Goal: Task Accomplishment & Management: Use online tool/utility

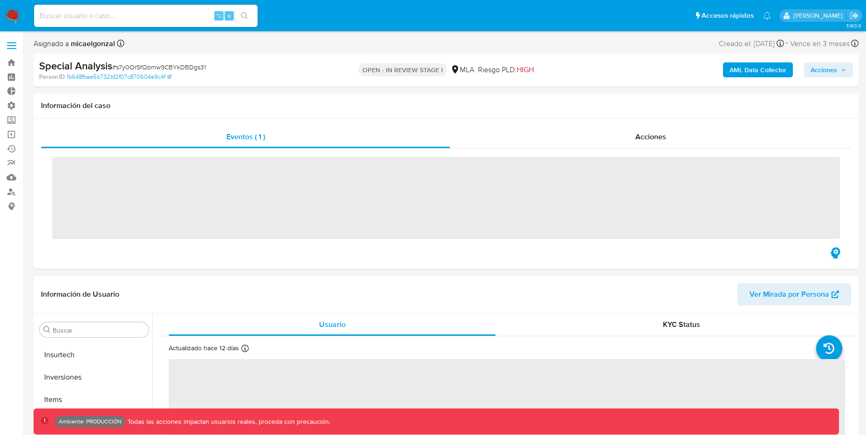
scroll to position [439, 0]
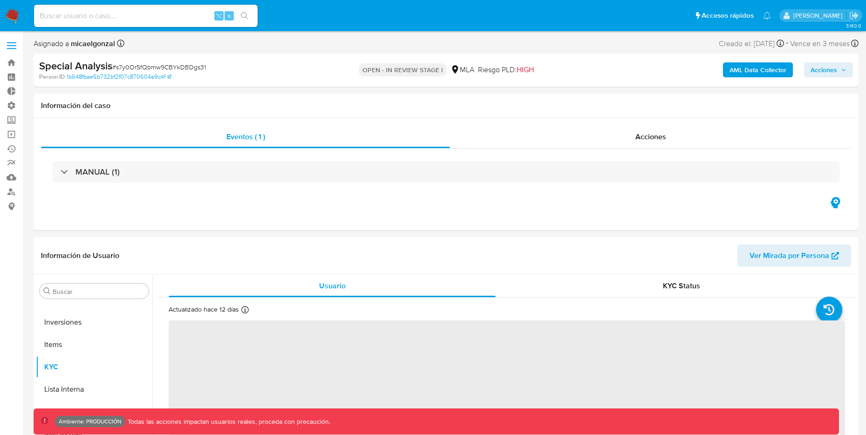
select select "10"
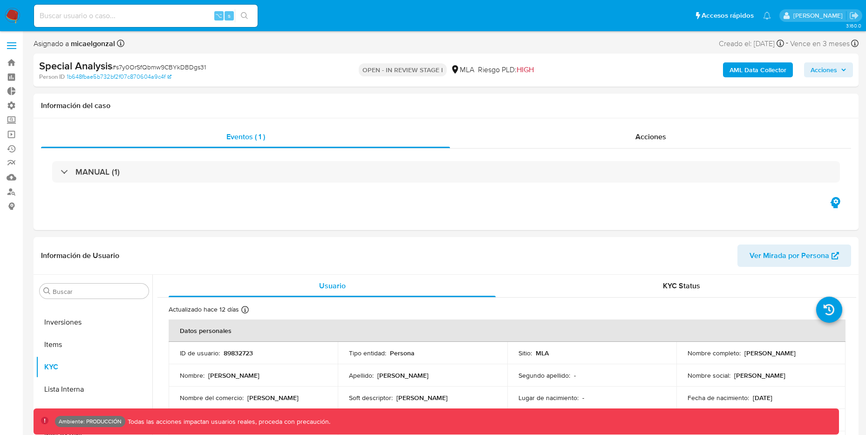
click at [10, 12] on img at bounding box center [13, 16] width 16 height 16
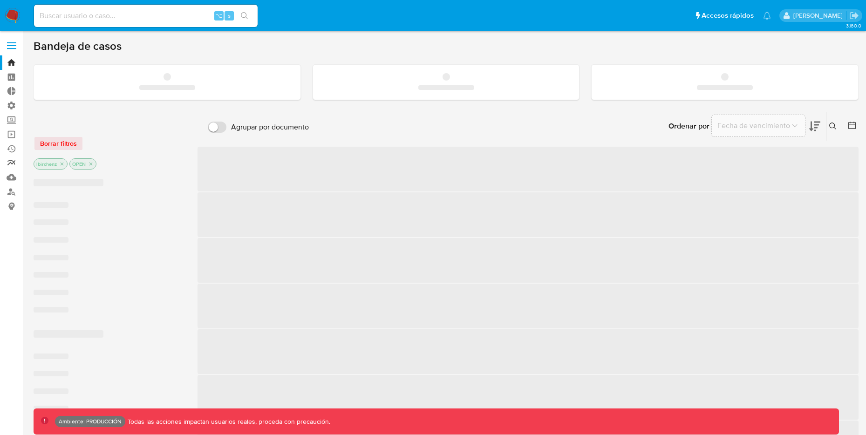
click at [10, 162] on link "Reportes" at bounding box center [55, 163] width 111 height 14
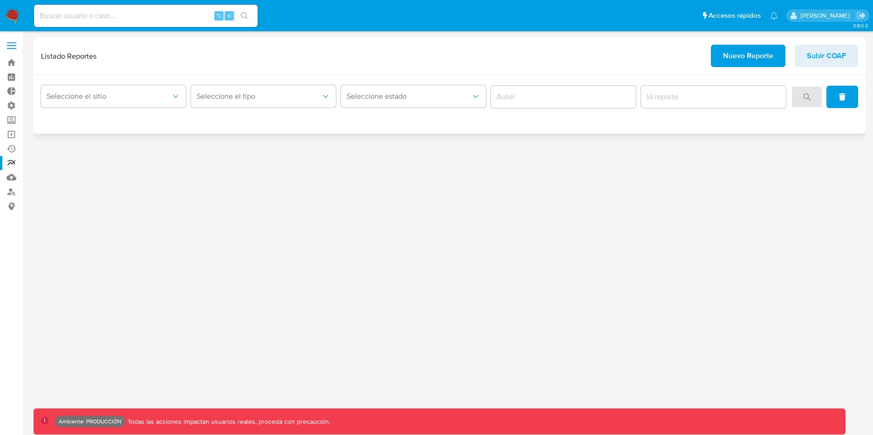
click at [753, 59] on span "Nuevo Reporte" at bounding box center [748, 56] width 50 height 21
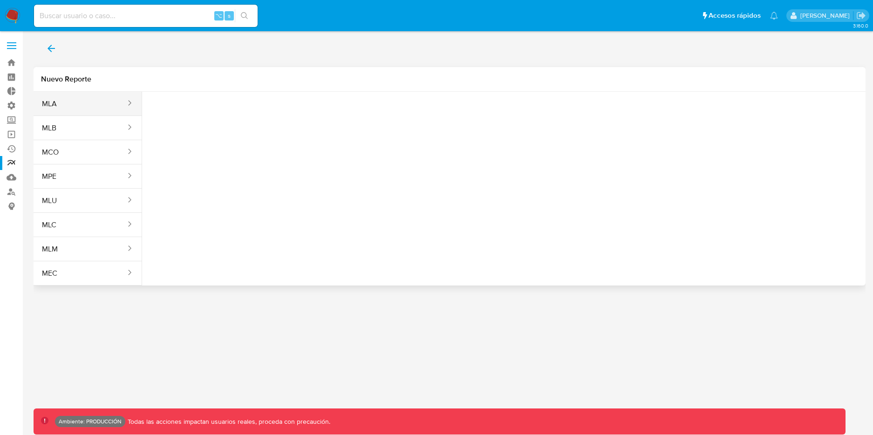
click at [125, 99] on icon "sites" at bounding box center [129, 102] width 9 height 9
click at [125, 101] on icon "sites" at bounding box center [129, 102] width 9 height 9
click at [65, 101] on button "MLA" at bounding box center [80, 104] width 93 height 22
click at [231, 117] on span "Seleccione una opcion" at bounding box center [196, 116] width 82 height 9
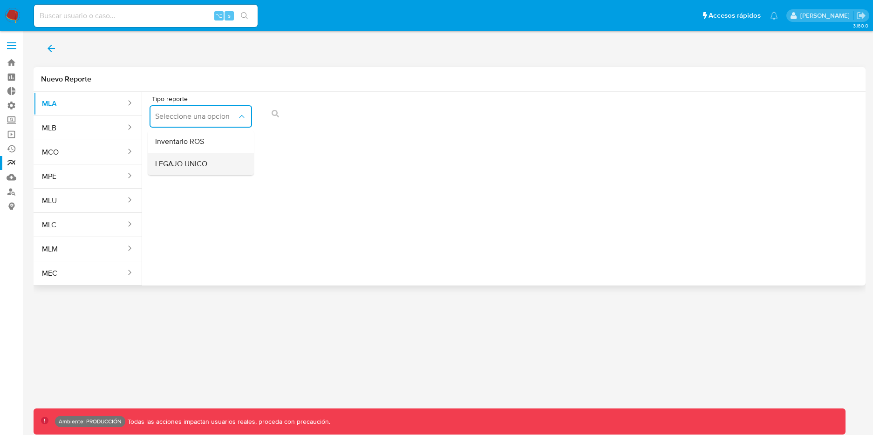
click at [226, 162] on div "LEGAJO UNICO" at bounding box center [198, 164] width 86 height 22
click at [97, 204] on button "MLU" at bounding box center [80, 201] width 93 height 22
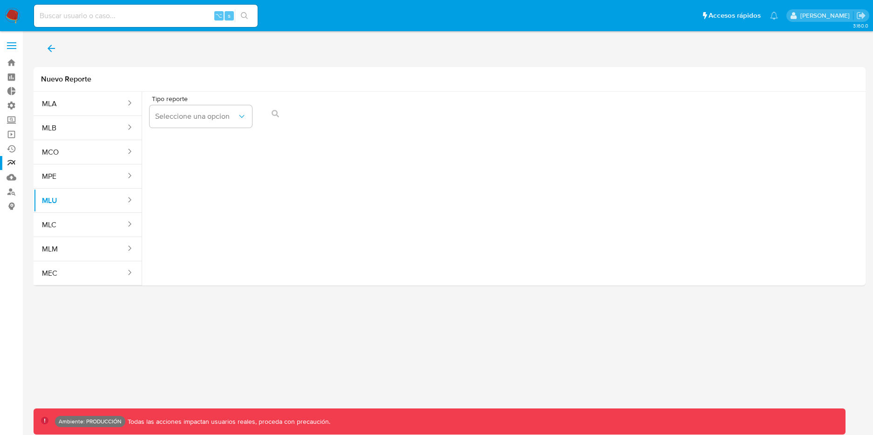
click at [264, 116] on div "Tipo reporte Seleccione una opcion" at bounding box center [504, 114] width 709 height 36
click at [275, 113] on div "Tipo reporte Seleccione una opcion" at bounding box center [504, 114] width 709 height 36
click at [242, 117] on icon "report-types" at bounding box center [241, 116] width 5 height 3
click at [226, 144] on div "LEGAJO UNICO" at bounding box center [198, 141] width 86 height 22
click at [486, 116] on icon "action-search" at bounding box center [482, 113] width 7 height 7
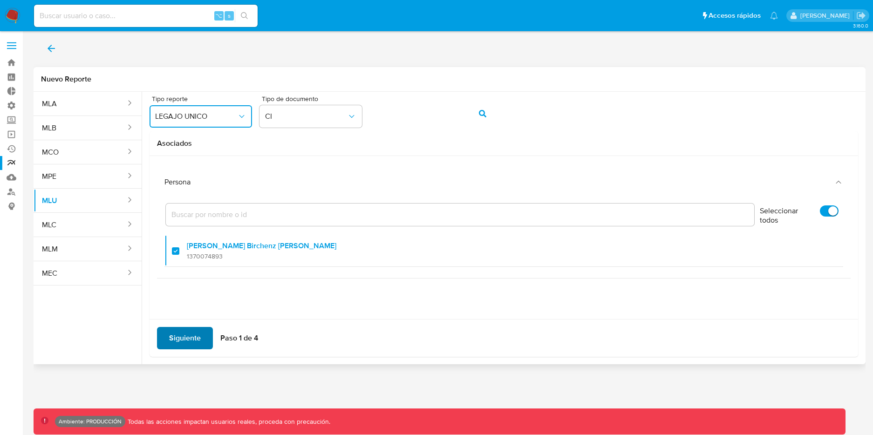
click at [181, 341] on span "Siguiente" at bounding box center [185, 338] width 32 height 21
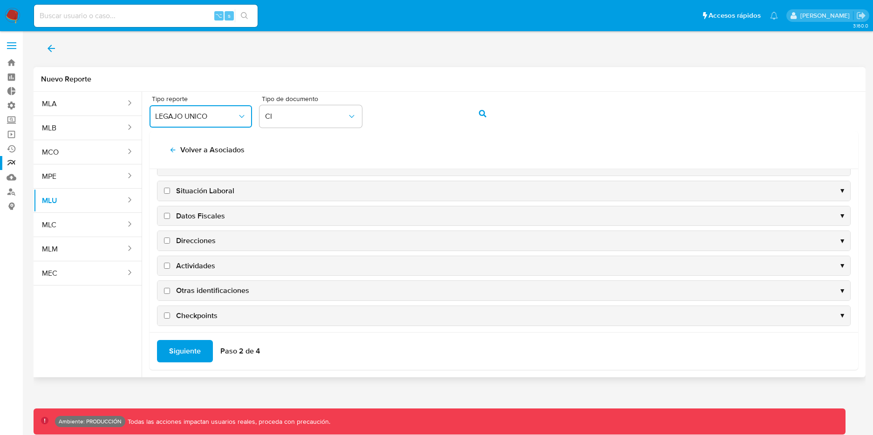
scroll to position [141, 0]
